Goal: Task Accomplishment & Management: Manage account settings

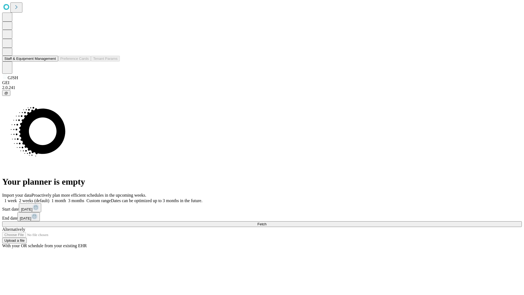
click at [52, 61] on button "Staff & Equipment Management" at bounding box center [30, 59] width 56 height 6
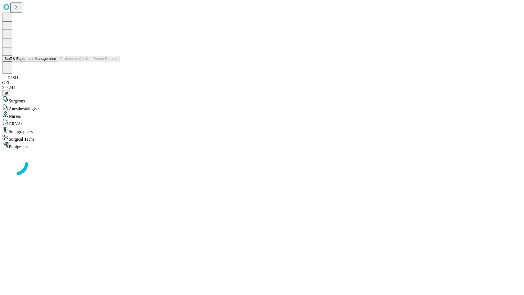
click at [52, 61] on button "Staff & Equipment Management" at bounding box center [30, 59] width 56 height 6
